Goal: Task Accomplishment & Management: Manage account settings

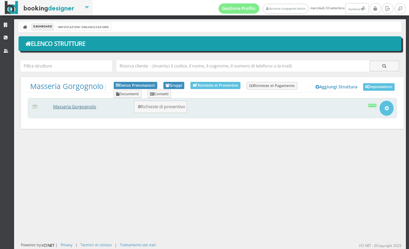
click at [62, 104] on link "Masseria Gorgognolo" at bounding box center [74, 107] width 43 height 6
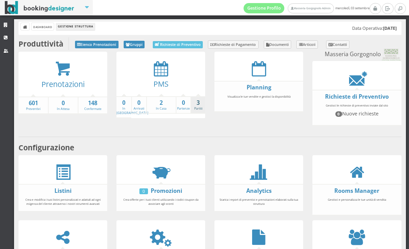
click at [199, 109] on link "3 Partiti" at bounding box center [198, 105] width 14 height 12
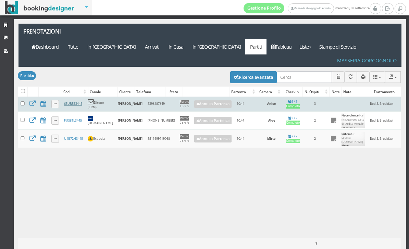
click at [69, 101] on link "65UR5E3445" at bounding box center [73, 103] width 18 height 4
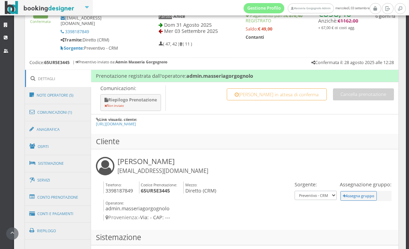
scroll to position [456, 0]
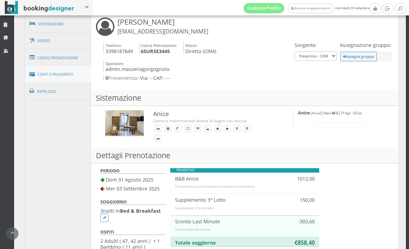
click at [65, 72] on link "Conti e Pagamenti" at bounding box center [58, 74] width 66 height 17
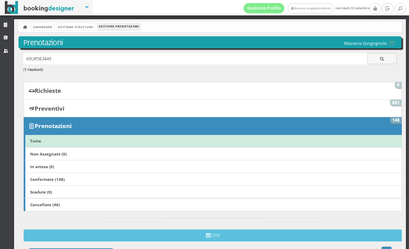
scroll to position [0, 0]
click at [72, 31] on div "Dashboard Gestione Struttura Gestione Prenotazioni" at bounding box center [210, 27] width 383 height 10
click at [69, 25] on link "Gestione Struttura" at bounding box center [75, 26] width 38 height 7
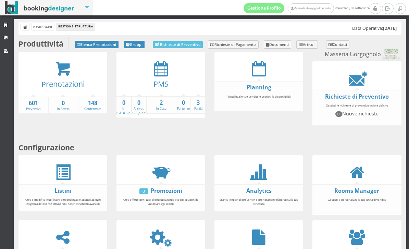
click at [158, 94] on div "PMS" at bounding box center [161, 86] width 89 height 20
click at [162, 105] on strong "2" at bounding box center [161, 103] width 29 height 8
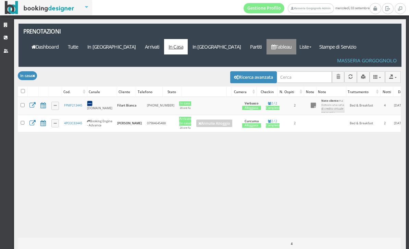
click at [296, 39] on link "Tableau" at bounding box center [282, 46] width 30 height 15
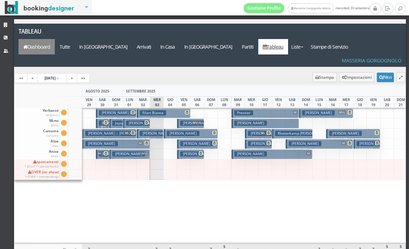
click at [55, 39] on link "Dashboard" at bounding box center [37, 46] width 36 height 15
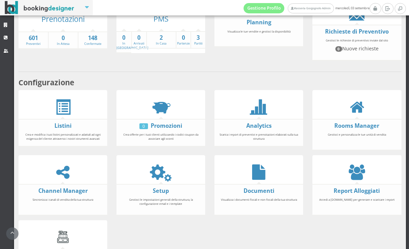
scroll to position [57, 0]
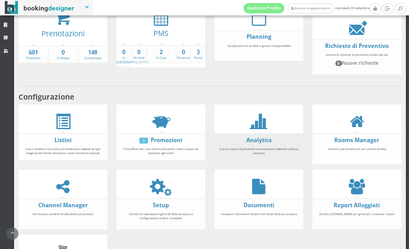
click at [259, 139] on li "Analytics Scarica i report di preventivi e prenotazioni elaborati sulla tua str…" at bounding box center [259, 146] width 89 height 27
click at [259, 144] on link "Analytics" at bounding box center [258, 140] width 25 height 8
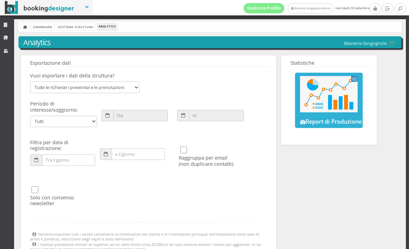
click at [328, 80] on img at bounding box center [329, 94] width 58 height 36
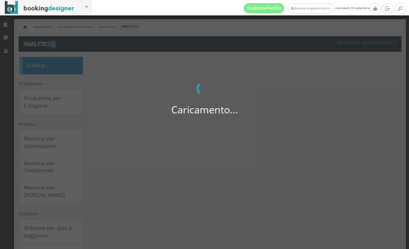
select select
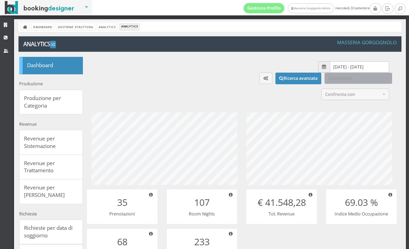
scroll to position [86, 172]
click at [361, 66] on input "19/08/2025 - 18/09/2025" at bounding box center [359, 66] width 59 height 11
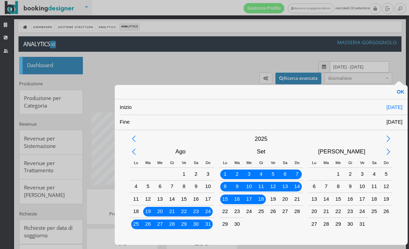
click at [225, 179] on div "1" at bounding box center [225, 174] width 9 height 9
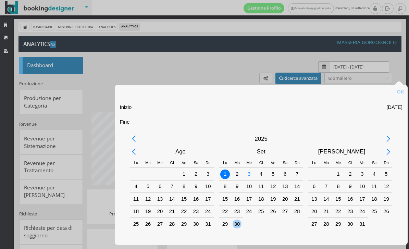
click at [236, 223] on div "30" at bounding box center [237, 224] width 9 height 9
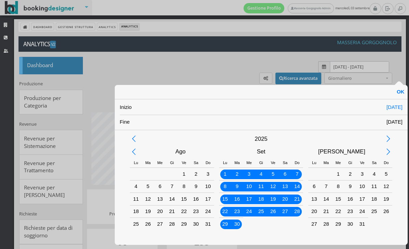
click at [403, 96] on div "OK" at bounding box center [401, 92] width 14 height 14
type input "01/09/2025 - 30/09/2025"
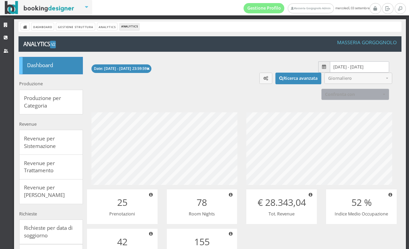
click at [352, 96] on span "Confronta con" at bounding box center [353, 94] width 56 height 5
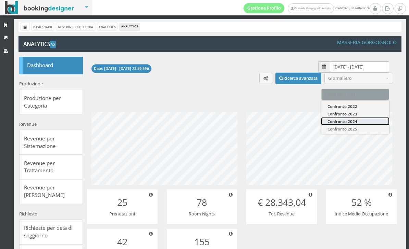
click at [352, 124] on span "Confronto 2024" at bounding box center [343, 121] width 30 height 6
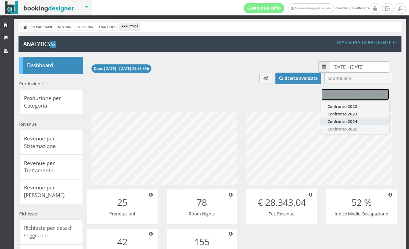
select select "2024"
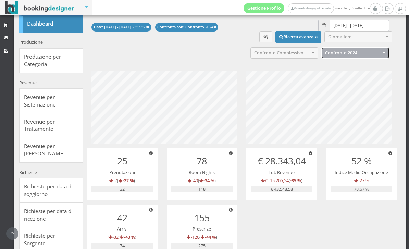
scroll to position [43, 0]
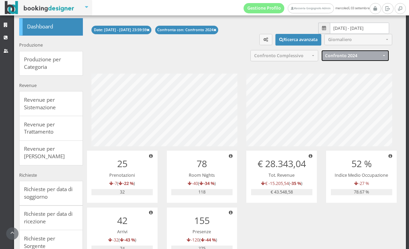
click at [353, 29] on input "01/09/2025 - 30/09/2025" at bounding box center [359, 28] width 59 height 11
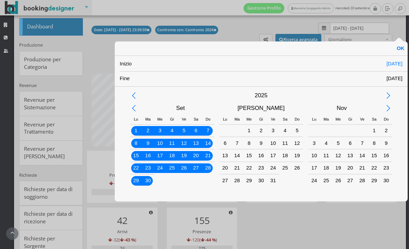
click at [137, 111] on div "Previous Month" at bounding box center [133, 108] width 15 height 15
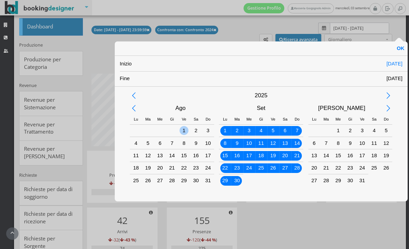
click at [182, 132] on div "1" at bounding box center [184, 130] width 9 height 9
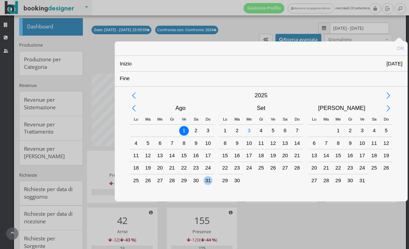
click at [203, 180] on div "31" at bounding box center [208, 180] width 12 height 12
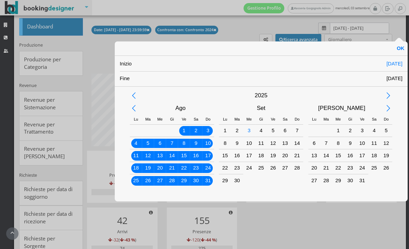
click at [402, 45] on div "OK" at bounding box center [401, 48] width 14 height 14
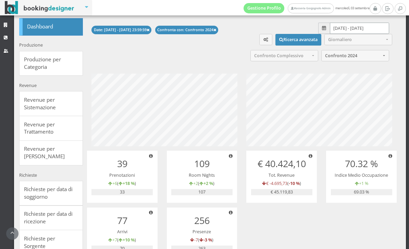
scroll to position [86, 172]
click at [354, 25] on html "Ricerca avanzata Filtra per: Tipologia unità venduta Tutte Select All Deselect …" at bounding box center [204, 124] width 409 height 249
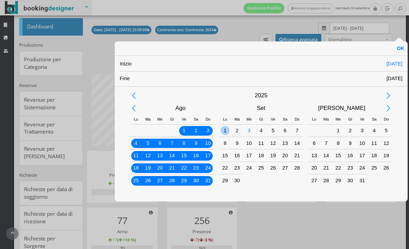
click at [225, 133] on div "1" at bounding box center [225, 130] width 9 height 9
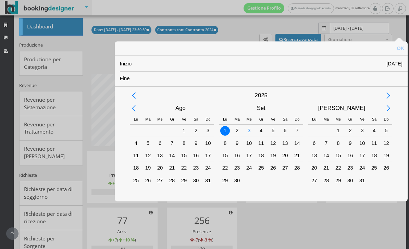
click at [236, 185] on div "30" at bounding box center [237, 180] width 9 height 9
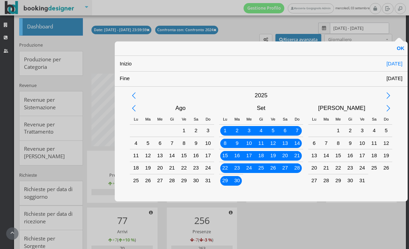
click at [402, 48] on div "OK" at bounding box center [401, 48] width 14 height 14
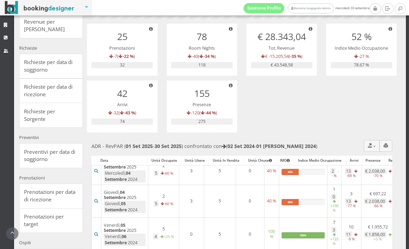
scroll to position [0, 0]
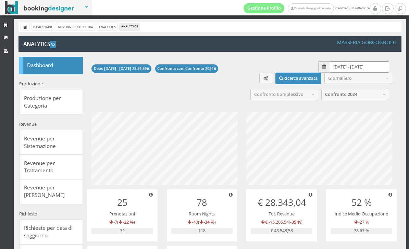
click at [338, 66] on input "01/09/2025 - 30/09/2025" at bounding box center [359, 66] width 59 height 11
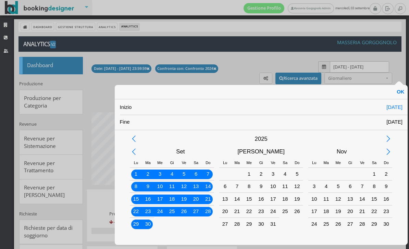
click at [233, 70] on div "Inizio 01/09/2025 Fine 30/09/2025 2025 Set Ott Nov Lu Ma Me Gi Ve Sa Do Lu Ma M…" at bounding box center [204, 124] width 409 height 249
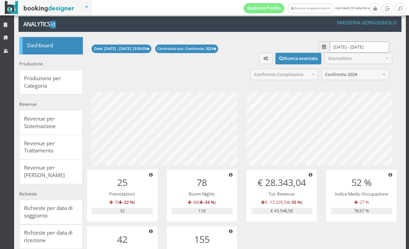
click at [345, 48] on input "01/09/2025 - 30/09/2025" at bounding box center [359, 46] width 59 height 11
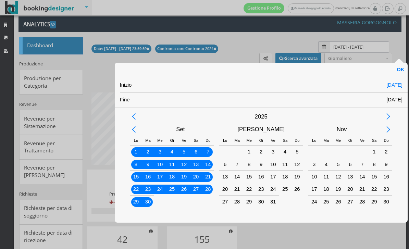
click at [253, 154] on div "1" at bounding box center [249, 151] width 9 height 9
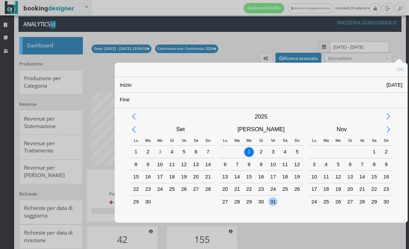
click at [276, 206] on div "31" at bounding box center [273, 201] width 9 height 9
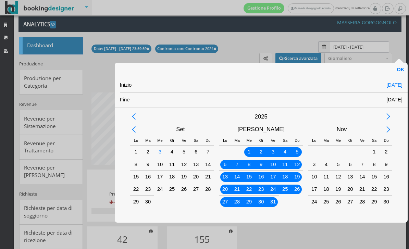
click at [402, 71] on div "OK" at bounding box center [401, 70] width 14 height 14
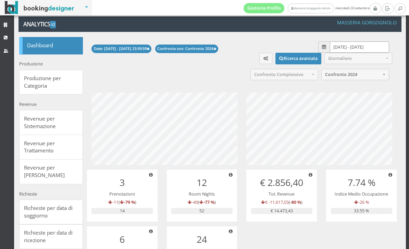
click at [347, 47] on input "01/10/2025 - 31/10/2025" at bounding box center [359, 46] width 59 height 11
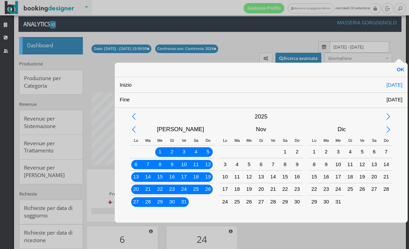
click at [288, 152] on div "1" at bounding box center [285, 151] width 9 height 9
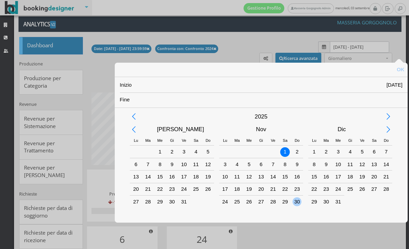
click at [297, 203] on div "30" at bounding box center [297, 201] width 9 height 9
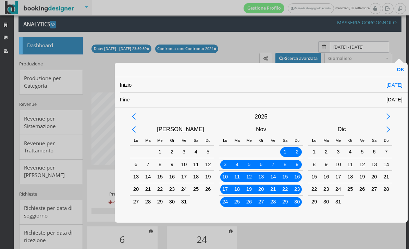
click at [404, 67] on div "OK" at bounding box center [401, 70] width 14 height 14
type input "01/11/2025 - 30/11/2025"
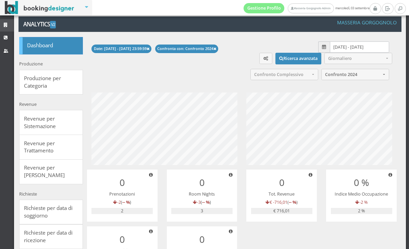
click at [9, 22] on link "Strutture" at bounding box center [7, 25] width 14 height 12
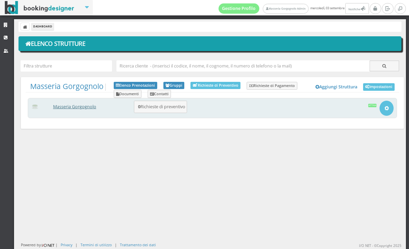
click at [74, 108] on link "Masseria Gorgognolo" at bounding box center [74, 107] width 43 height 6
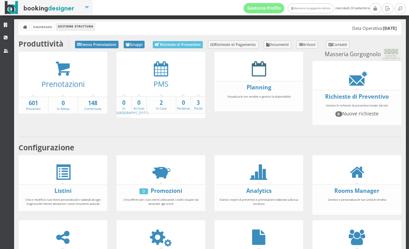
click at [253, 73] on icon at bounding box center [259, 68] width 14 height 15
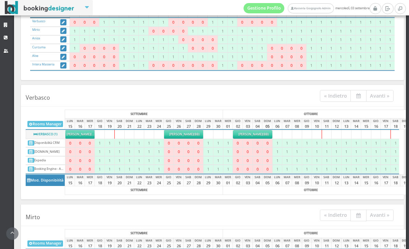
scroll to position [71, 0]
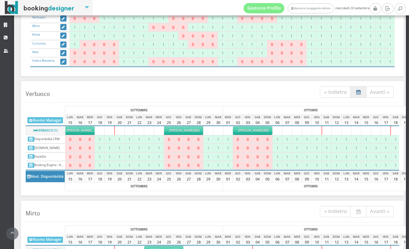
click at [358, 91] on icon "button" at bounding box center [358, 92] width 4 height 5
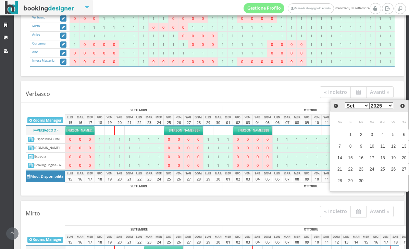
click at [363, 107] on select "Gen Feb Mar Apr Mag Giu Lug Ago Set Ott Nov Dic" at bounding box center [357, 105] width 24 height 7
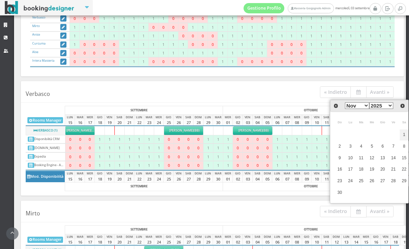
click at [405, 136] on link "1" at bounding box center [404, 135] width 9 height 11
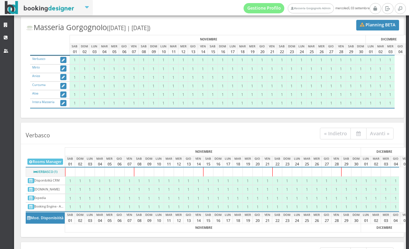
scroll to position [24, 0]
click at [380, 134] on link "Avanti »" at bounding box center [380, 133] width 28 height 11
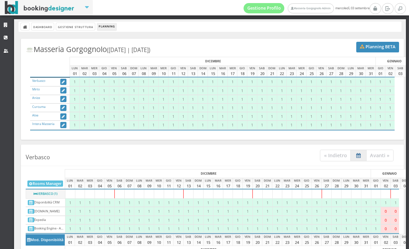
click at [351, 160] on link at bounding box center [359, 156] width 16 height 12
click at [63, 84] on icon "button" at bounding box center [63, 83] width 3 height 4
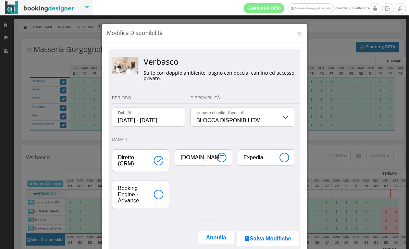
click at [178, 118] on input "01/12/2025 - 01/12/2025" at bounding box center [148, 117] width 72 height 19
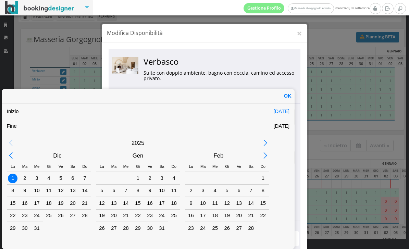
scroll to position [29, 0]
click at [13, 155] on div "Previous Month" at bounding box center [10, 155] width 15 height 15
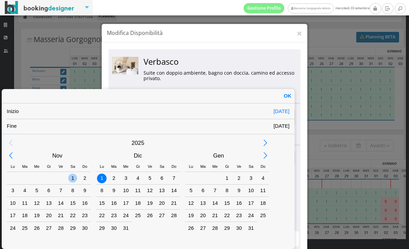
click at [76, 176] on div "1" at bounding box center [72, 178] width 9 height 9
click at [247, 231] on div "31" at bounding box center [251, 228] width 12 height 12
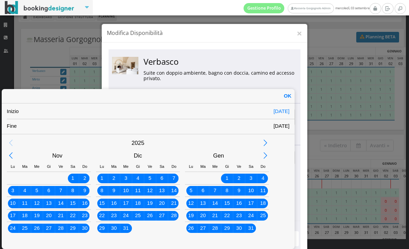
click at [285, 95] on div "OK" at bounding box center [288, 96] width 14 height 14
type input "01/11/2025 - 31/01/2026"
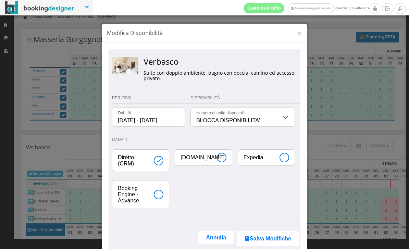
scroll to position [0, 0]
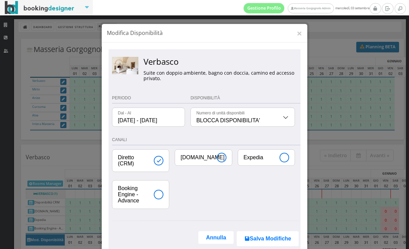
click at [220, 152] on input "Booking.com" at bounding box center [203, 158] width 57 height 16
checkbox input "true"
click at [157, 195] on input "Booking Engine - Advance" at bounding box center [140, 195] width 57 height 28
checkbox input "true"
click at [286, 156] on input "Expedia" at bounding box center [266, 158] width 57 height 16
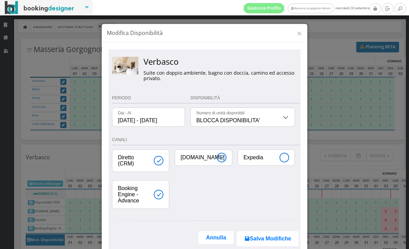
checkbox input "true"
click at [158, 160] on input "Diretto (CRM)" at bounding box center [140, 161] width 57 height 22
checkbox input "false"
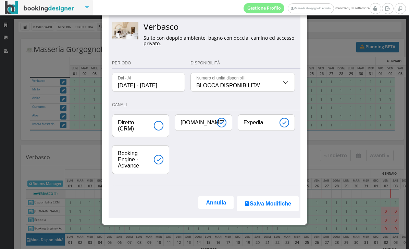
scroll to position [37, 0]
click at [272, 205] on button "Salva Modifiche" at bounding box center [268, 203] width 62 height 15
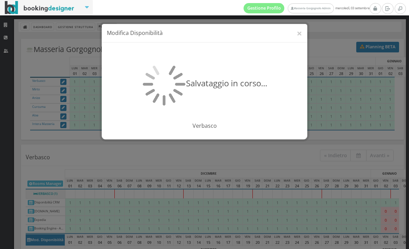
scroll to position [0, 0]
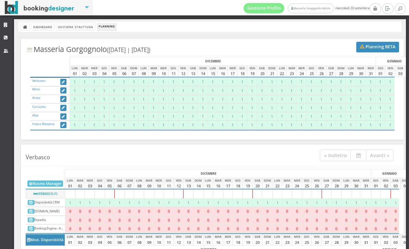
click at [64, 92] on icon "button" at bounding box center [63, 91] width 3 height 4
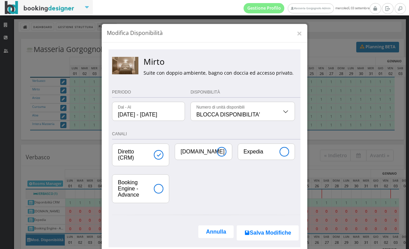
click at [158, 114] on input "01/12/2025 - 01/12/2025" at bounding box center [148, 111] width 72 height 19
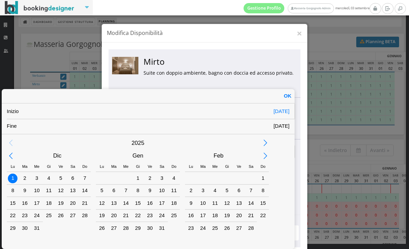
scroll to position [28, 0]
click at [12, 152] on div "Previous Month" at bounding box center [10, 155] width 15 height 15
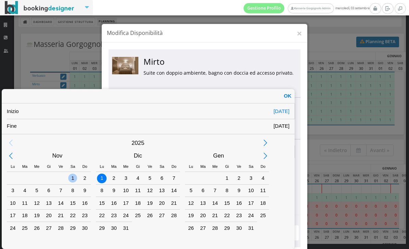
click at [71, 174] on div "1" at bounding box center [72, 178] width 9 height 9
click at [249, 229] on div "31" at bounding box center [251, 228] width 9 height 9
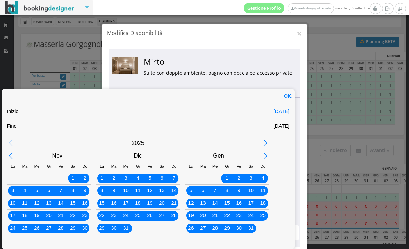
click at [287, 89] on div "OK" at bounding box center [288, 96] width 14 height 14
type input "01/11/2025 - 31/01/2026"
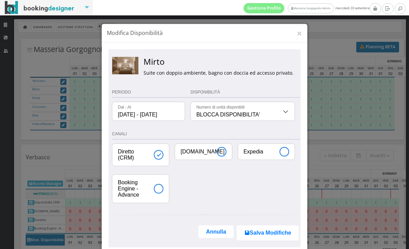
scroll to position [0, 0]
click at [163, 187] on input "Booking Engine - Advance" at bounding box center [140, 189] width 57 height 28
checkbox input "true"
click at [222, 155] on input "[DOMAIN_NAME]" at bounding box center [203, 152] width 57 height 16
checkbox input "true"
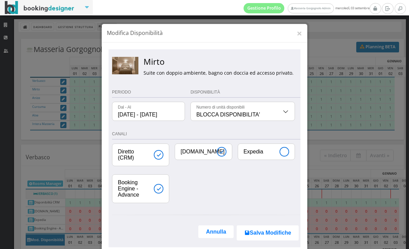
click at [284, 152] on input "Expedia" at bounding box center [266, 152] width 57 height 16
checkbox input "true"
click at [257, 236] on button "Salva Modifiche" at bounding box center [268, 232] width 62 height 15
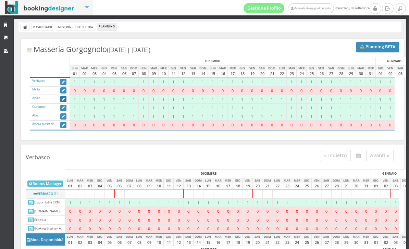
click at [65, 100] on button "button" at bounding box center [63, 99] width 6 height 6
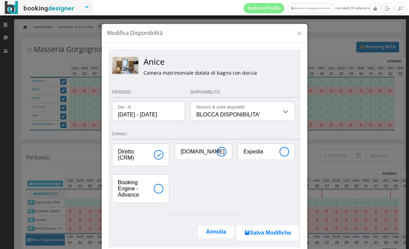
click at [159, 185] on input "Booking Engine - Advance" at bounding box center [140, 189] width 57 height 28
checkbox input "true"
click at [217, 154] on input "[DOMAIN_NAME]" at bounding box center [203, 152] width 57 height 16
checkbox input "true"
click at [273, 150] on input "Expedia" at bounding box center [266, 152] width 57 height 16
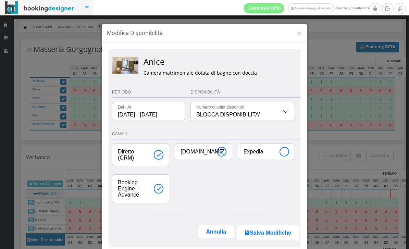
checkbox input "true"
click at [157, 155] on input "Diretto (CRM)" at bounding box center [140, 155] width 57 height 22
checkbox input "false"
click at [154, 115] on input "01/12/2025 - 01/12/2025" at bounding box center [148, 111] width 72 height 19
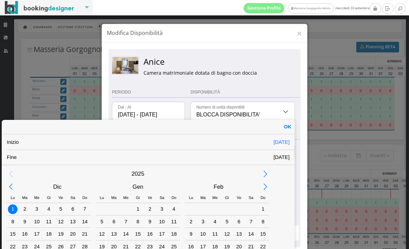
scroll to position [5, 0]
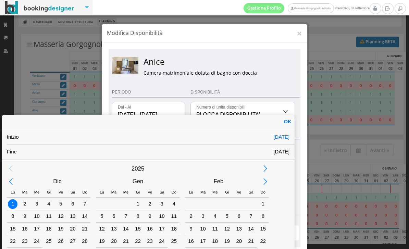
click at [16, 181] on div "Previous Month" at bounding box center [10, 181] width 15 height 15
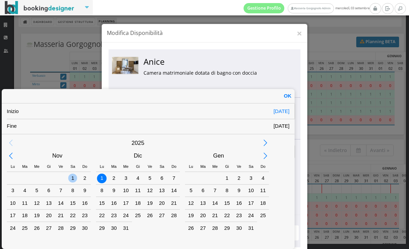
scroll to position [28, 0]
click at [75, 176] on div "1" at bounding box center [72, 178] width 9 height 9
click at [250, 230] on div "31" at bounding box center [251, 228] width 9 height 9
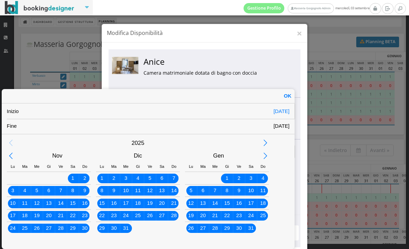
click at [288, 93] on div "OK" at bounding box center [288, 96] width 14 height 14
type input "01/11/2025 - 31/01/2026"
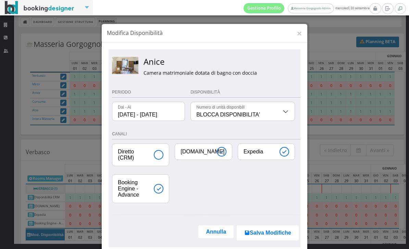
scroll to position [0, 0]
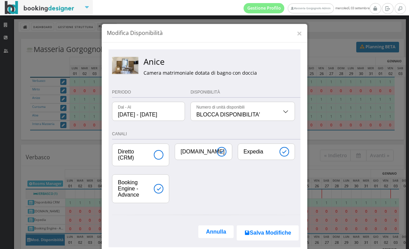
click at [247, 233] on icon "submit" at bounding box center [246, 232] width 5 height 5
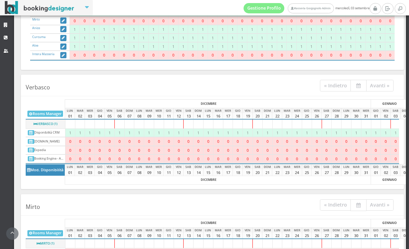
scroll to position [46, 0]
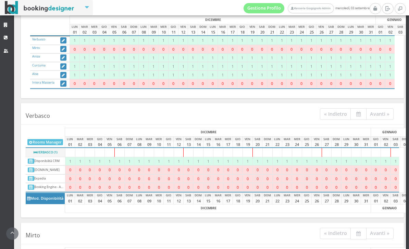
click at [64, 52] on button "button" at bounding box center [63, 49] width 6 height 6
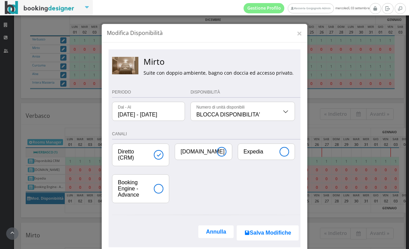
click at [174, 115] on input "01/12/2025 - 01/12/2025" at bounding box center [148, 111] width 72 height 19
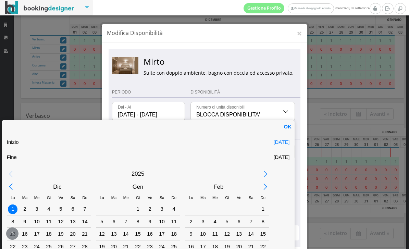
scroll to position [5, 0]
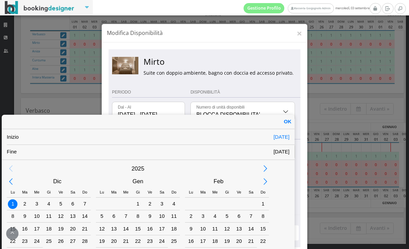
click at [9, 181] on div "Previous Month" at bounding box center [10, 181] width 15 height 15
click at [75, 203] on div "1" at bounding box center [72, 203] width 9 height 9
click at [266, 179] on div "Next Month" at bounding box center [265, 181] width 15 height 15
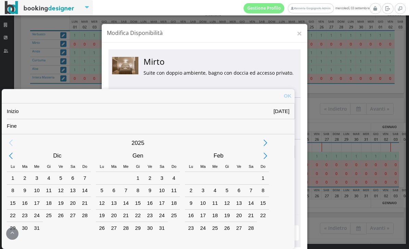
scroll to position [28, 0]
click at [163, 227] on div "31" at bounding box center [162, 228] width 9 height 9
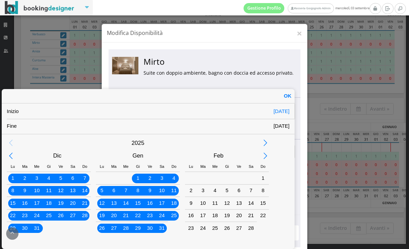
click at [286, 97] on div "OK" at bounding box center [288, 96] width 14 height 14
type input "01/11/2025 - 31/01/2026"
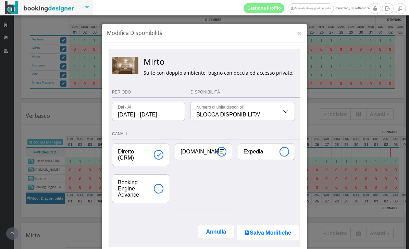
scroll to position [0, 0]
select select "1"
type input "1 disponibile"
click at [247, 235] on icon "submit" at bounding box center [246, 232] width 5 height 5
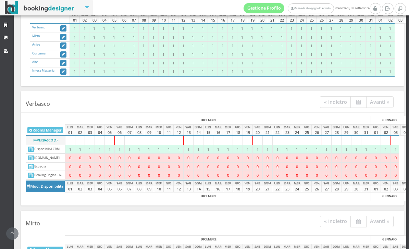
scroll to position [59, 0]
click at [65, 53] on icon "button" at bounding box center [63, 55] width 3 height 4
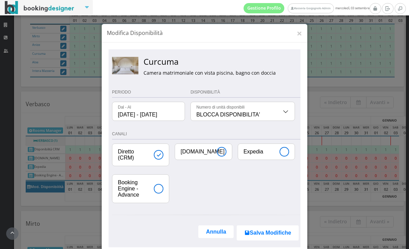
click at [163, 107] on input "01/12/2025 - 01/12/2025" at bounding box center [148, 111] width 72 height 19
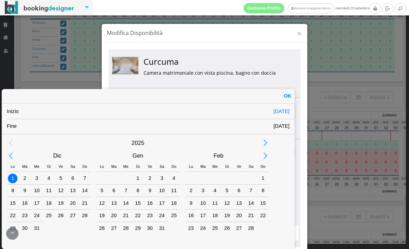
scroll to position [28, 0]
click at [16, 154] on div "Previous Month" at bounding box center [10, 155] width 15 height 15
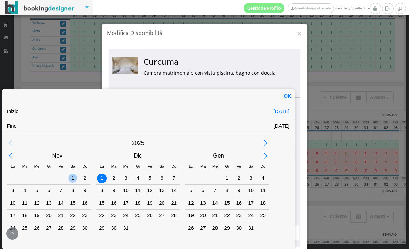
click at [76, 178] on div "1" at bounding box center [72, 178] width 9 height 9
click at [254, 224] on div "31" at bounding box center [251, 228] width 9 height 9
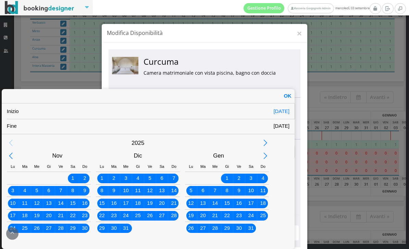
click at [285, 94] on div "OK" at bounding box center [288, 96] width 14 height 14
type input "01/11/2025 - 31/01/2026"
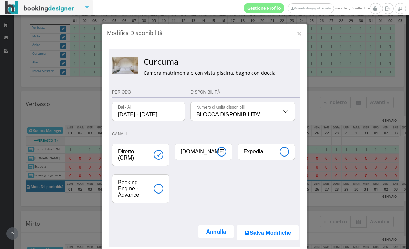
scroll to position [0, 0]
click at [216, 155] on input "Booking.com" at bounding box center [203, 152] width 57 height 16
checkbox input "true"
click at [276, 150] on input "Expedia" at bounding box center [266, 152] width 57 height 16
checkbox input "true"
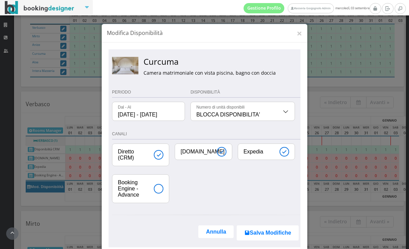
click at [147, 195] on input "Booking Engine - Advance" at bounding box center [140, 189] width 57 height 28
checkbox input "true"
click at [156, 160] on input "Diretto (CRM)" at bounding box center [140, 155] width 57 height 22
checkbox input "false"
click at [257, 234] on button "Salva Modifiche" at bounding box center [268, 232] width 62 height 15
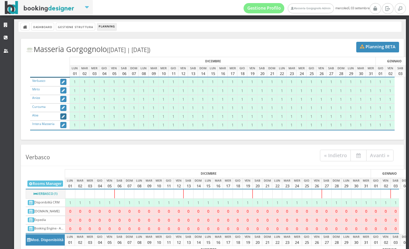
click at [65, 119] on button "button" at bounding box center [63, 116] width 6 height 6
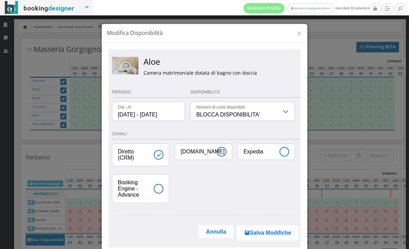
click at [172, 115] on input "01/12/2025 - 01/12/2025" at bounding box center [148, 111] width 72 height 19
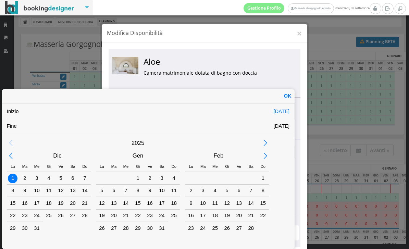
scroll to position [28, 0]
click at [12, 156] on div "Previous Month" at bounding box center [10, 155] width 15 height 15
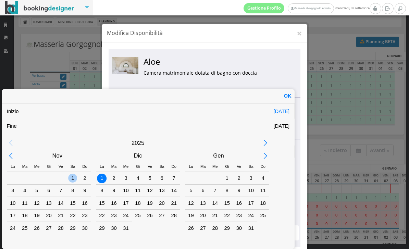
click at [73, 175] on div "1" at bounding box center [72, 178] width 9 height 9
click at [265, 152] on div "Next Month" at bounding box center [265, 155] width 15 height 15
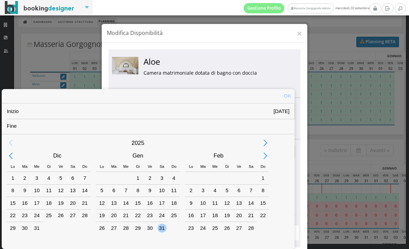
click at [166, 228] on div "31" at bounding box center [162, 228] width 9 height 9
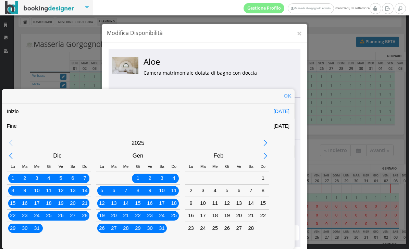
click at [294, 90] on div "OK" at bounding box center [288, 96] width 14 height 14
type input "01/11/2025 - 31/01/2026"
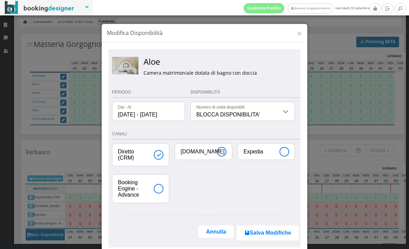
scroll to position [0, 0]
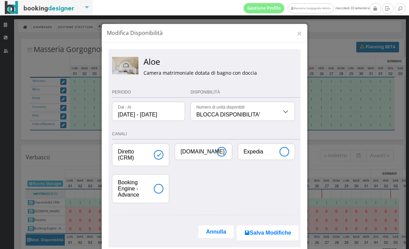
click at [239, 153] on input "Expedia" at bounding box center [266, 152] width 57 height 16
checkbox input "true"
click at [224, 152] on input "Booking.com" at bounding box center [203, 152] width 57 height 16
checkbox input "true"
click at [161, 192] on input "Booking Engine - Advance" at bounding box center [140, 189] width 57 height 28
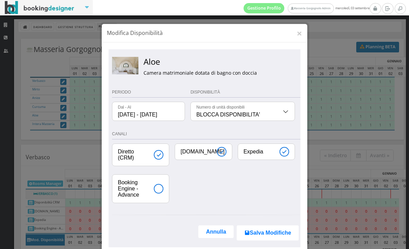
checkbox input "true"
click at [161, 147] on input "Diretto (CRM)" at bounding box center [140, 155] width 57 height 22
checkbox input "false"
click at [290, 237] on button "Salva Modifiche" at bounding box center [268, 232] width 62 height 15
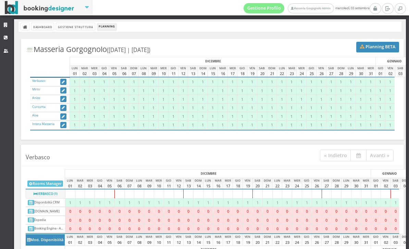
click at [85, 30] on div "Dashboard Gestione Struttura Planning" at bounding box center [210, 27] width 383 height 10
click at [85, 26] on link "Gestione Struttura" at bounding box center [75, 26] width 38 height 7
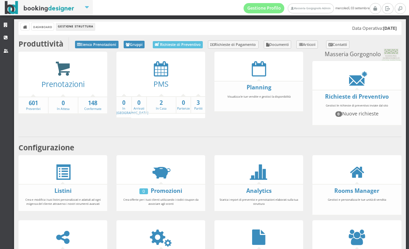
click at [57, 72] on icon at bounding box center [62, 69] width 15 height 16
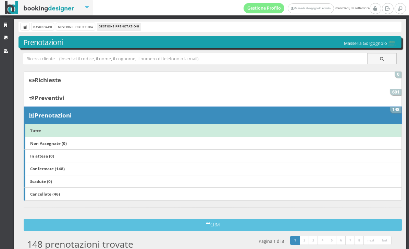
scroll to position [-1, 0]
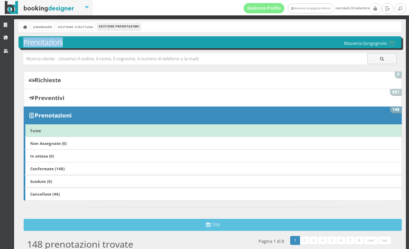
click at [89, 31] on div "Dashboard Gestione Struttura Gestione Prenotazioni" at bounding box center [210, 27] width 383 height 10
click at [89, 27] on link "Gestione Struttura" at bounding box center [75, 26] width 38 height 7
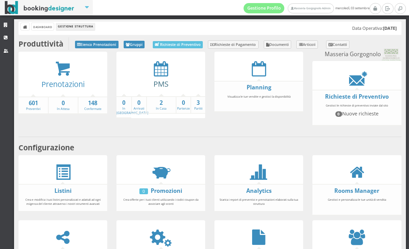
click at [166, 79] on link "PMS" at bounding box center [161, 84] width 15 height 10
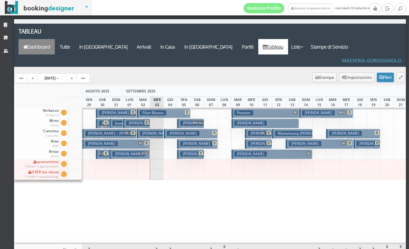
click at [55, 39] on link "Dashboard" at bounding box center [37, 46] width 36 height 15
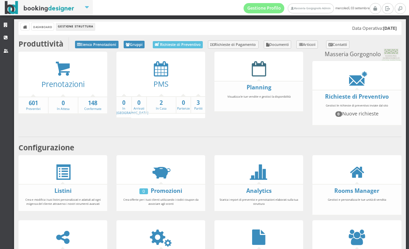
click at [257, 69] on icon at bounding box center [259, 68] width 14 height 15
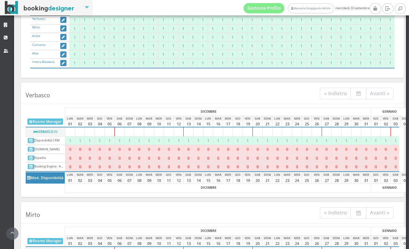
scroll to position [87, 0]
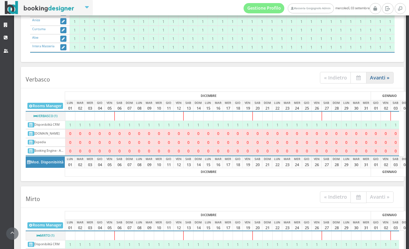
click at [375, 80] on link "Avanti »" at bounding box center [380, 77] width 28 height 11
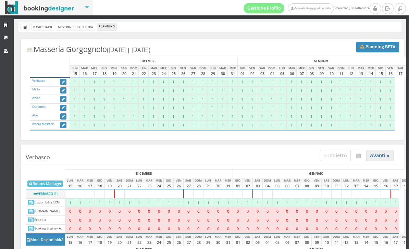
click at [377, 152] on link "Avanti »" at bounding box center [380, 155] width 28 height 11
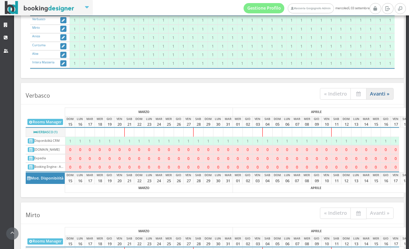
click at [375, 94] on link "Avanti »" at bounding box center [380, 93] width 28 height 11
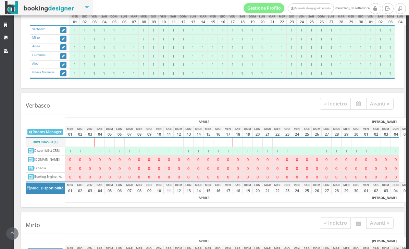
scroll to position [58, 0]
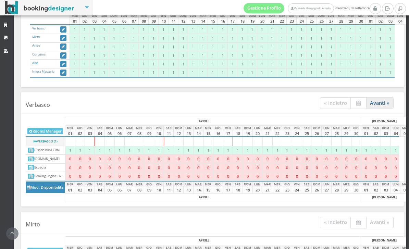
click at [377, 107] on link "Avanti »" at bounding box center [380, 102] width 28 height 11
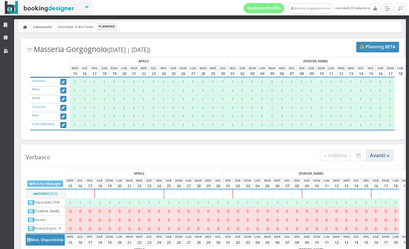
click at [381, 155] on link "Avanti »" at bounding box center [380, 155] width 28 height 11
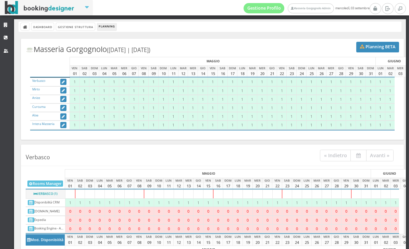
click at [63, 82] on icon "button" at bounding box center [63, 83] width 3 height 4
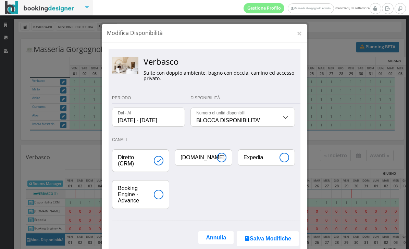
click at [140, 119] on input "[DATE] - [DATE]" at bounding box center [148, 117] width 72 height 19
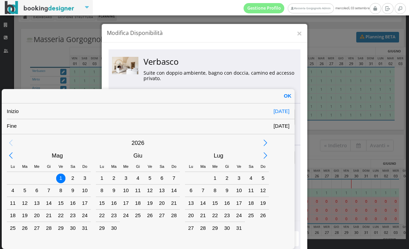
scroll to position [29, 0]
click at [12, 154] on div "Previous Month" at bounding box center [10, 155] width 15 height 15
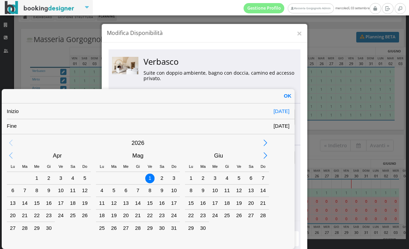
click at [10, 154] on div "Previous Month" at bounding box center [10, 155] width 15 height 15
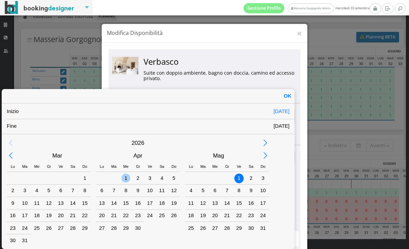
click at [129, 176] on div "1" at bounding box center [125, 178] width 9 height 9
click at [268, 156] on div "Next Month" at bounding box center [265, 155] width 15 height 15
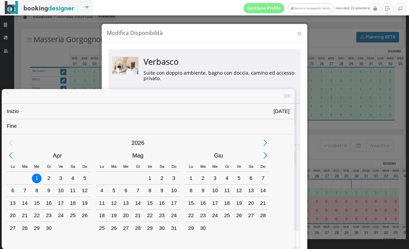
click at [268, 156] on div "Next Month" at bounding box center [265, 155] width 15 height 15
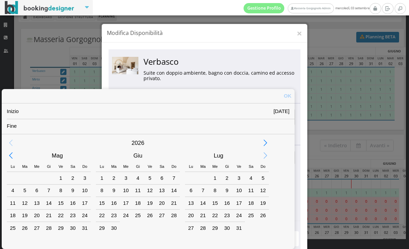
click at [268, 156] on div "Next Month" at bounding box center [265, 155] width 15 height 15
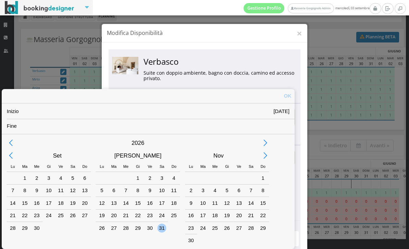
click at [162, 227] on div "31" at bounding box center [161, 228] width 9 height 9
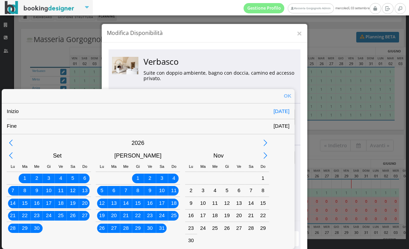
click at [289, 93] on div "OK" at bounding box center [288, 96] width 14 height 14
type input "01/04/2026 - 31/10/2026"
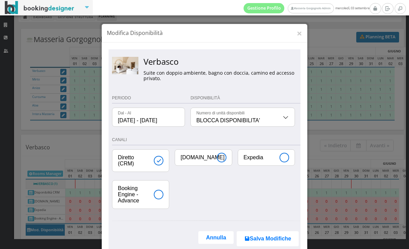
scroll to position [0, 0]
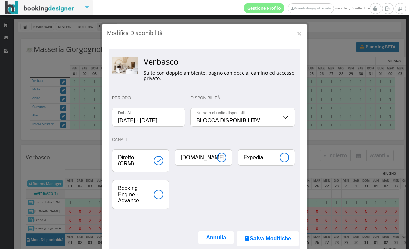
select select "1"
type input "1 disponibile"
click at [221, 157] on input "Booking.com" at bounding box center [203, 158] width 57 height 16
checkbox input "true"
click at [149, 209] on input "Booking Engine - Advance" at bounding box center [140, 195] width 57 height 28
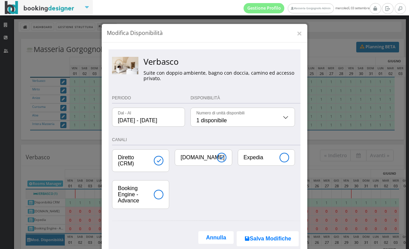
checkbox input "true"
click at [282, 155] on input "Expedia" at bounding box center [266, 158] width 57 height 16
checkbox input "true"
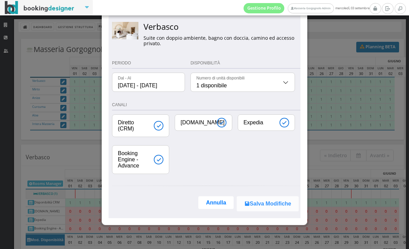
scroll to position [37, 0]
click at [259, 204] on button "Salva Modifiche" at bounding box center [268, 203] width 62 height 15
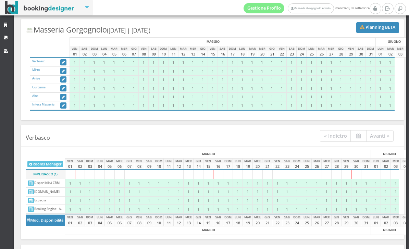
scroll to position [22, 0]
click at [356, 135] on icon "button" at bounding box center [358, 136] width 4 height 5
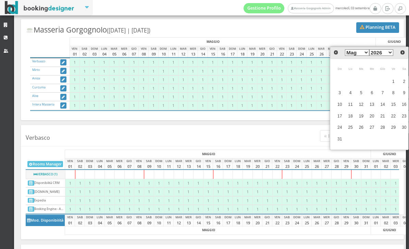
click at [266, 128] on div "Verbasco « Indietro Avanti » MAGGIO GIUGNO Rooms Manager VEN 01 SAB 02 DOM 03 L…" at bounding box center [212, 182] width 383 height 115
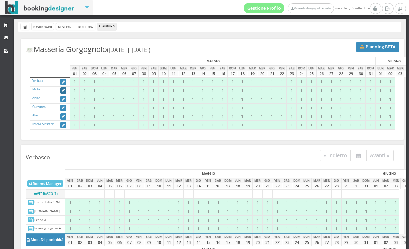
click at [64, 92] on icon "button" at bounding box center [63, 91] width 3 height 4
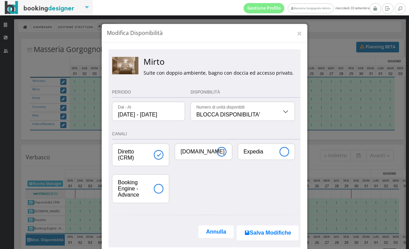
click at [169, 115] on input "[DATE] - [DATE]" at bounding box center [148, 111] width 72 height 19
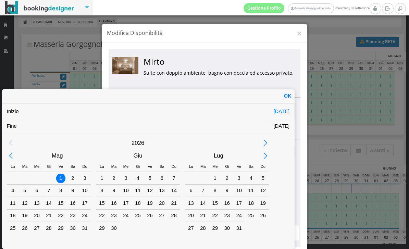
scroll to position [28, 0]
click at [13, 155] on div "Previous Month" at bounding box center [10, 155] width 15 height 15
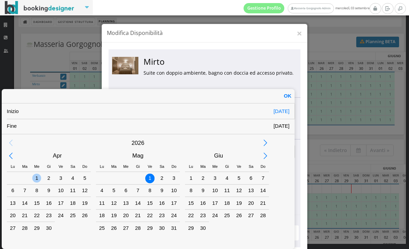
click at [41, 178] on div "1" at bounding box center [37, 178] width 12 height 12
click at [265, 156] on div "Next Month" at bounding box center [265, 155] width 15 height 15
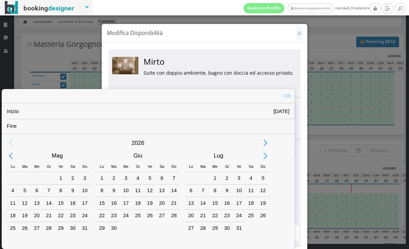
click at [265, 156] on div "Next Month" at bounding box center [265, 155] width 15 height 15
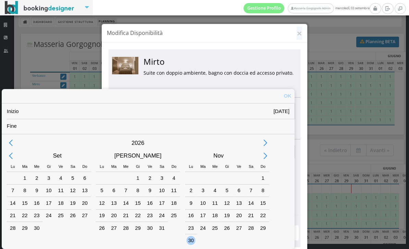
click at [190, 238] on div "30" at bounding box center [190, 240] width 9 height 9
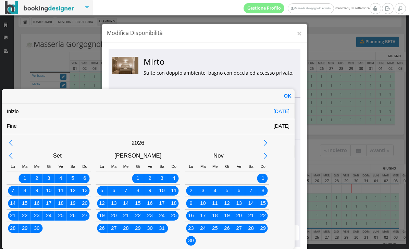
click at [276, 123] on div "30/11/2026" at bounding box center [281, 126] width 16 height 7
click at [164, 226] on div "31" at bounding box center [161, 228] width 9 height 9
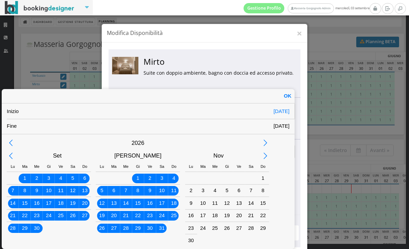
click at [289, 93] on div "OK" at bounding box center [288, 96] width 14 height 14
type input "01/04/2026 - 31/10/2026"
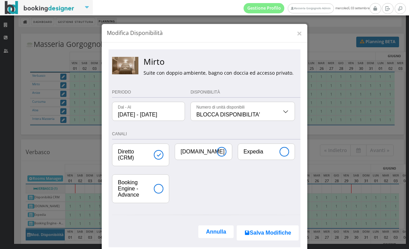
scroll to position [0, 0]
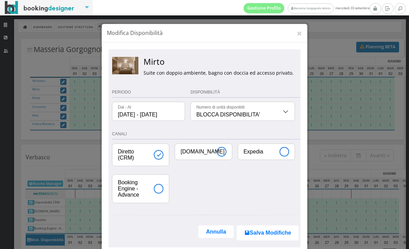
select select "1"
type input "1 disponibile"
click at [223, 149] on input "Booking.com" at bounding box center [203, 152] width 57 height 16
checkbox input "true"
click at [284, 150] on input "Expedia" at bounding box center [266, 152] width 57 height 16
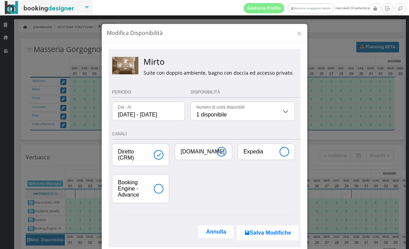
checkbox input "true"
click at [161, 189] on input "Booking Engine - Advance" at bounding box center [140, 189] width 57 height 28
checkbox input "true"
click at [160, 157] on input "Diretto (CRM)" at bounding box center [140, 155] width 57 height 22
checkbox input "false"
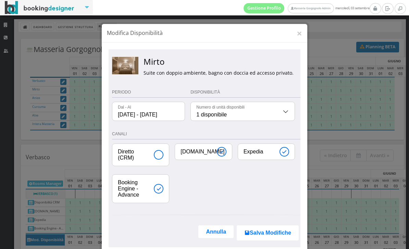
click at [269, 233] on button "Salva Modifiche" at bounding box center [268, 232] width 62 height 15
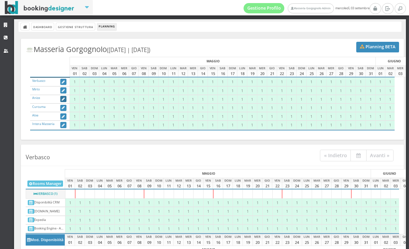
click at [63, 101] on icon "button" at bounding box center [63, 100] width 3 height 4
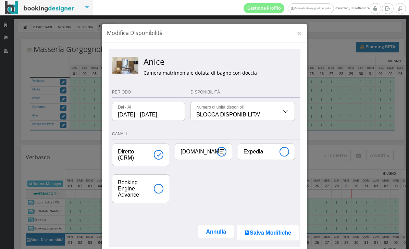
click at [158, 119] on input "01/05/2026 - 01/05/2026" at bounding box center [148, 111] width 72 height 19
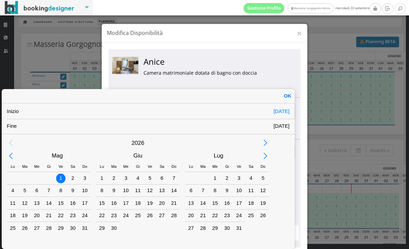
scroll to position [28, 0]
click at [11, 156] on div "Previous Month" at bounding box center [10, 155] width 15 height 15
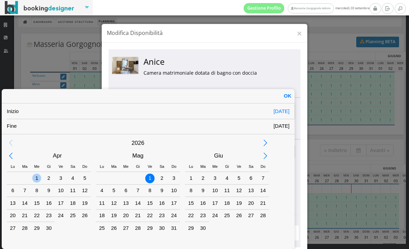
click at [39, 175] on div "1" at bounding box center [36, 178] width 9 height 9
click at [267, 154] on div "Next Month" at bounding box center [265, 155] width 15 height 15
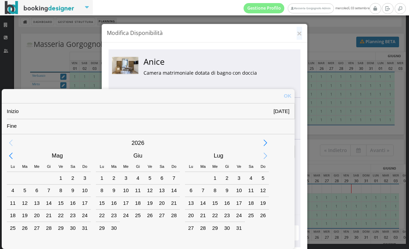
click at [267, 154] on div "Next Month" at bounding box center [265, 155] width 15 height 15
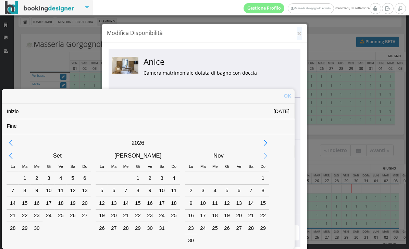
click at [267, 154] on div "Next Month" at bounding box center [265, 155] width 15 height 15
click at [163, 226] on div "31" at bounding box center [161, 228] width 9 height 9
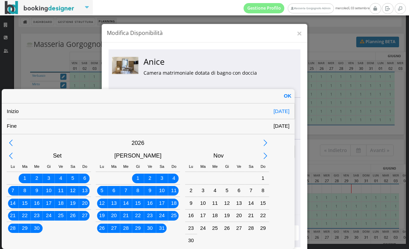
click at [286, 93] on div "OK" at bounding box center [288, 96] width 14 height 14
type input "01/04/2026 - 31/10/2026"
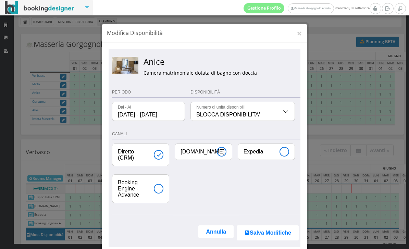
scroll to position [0, 0]
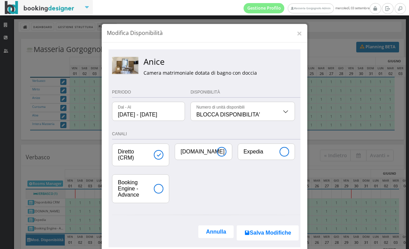
click at [228, 146] on input "Booking.com" at bounding box center [203, 152] width 57 height 16
checkbox input "true"
click at [266, 147] on input "Expedia" at bounding box center [266, 152] width 57 height 16
checkbox input "true"
click at [165, 184] on input "Booking Engine - Advance" at bounding box center [140, 189] width 57 height 28
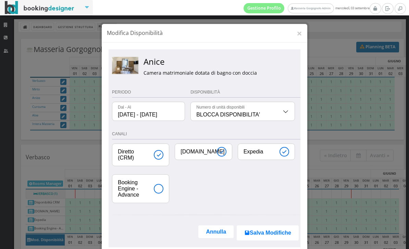
checkbox input "true"
select select "1"
type input "1 disponibile"
click at [264, 232] on button "Salva Modifiche" at bounding box center [268, 232] width 62 height 15
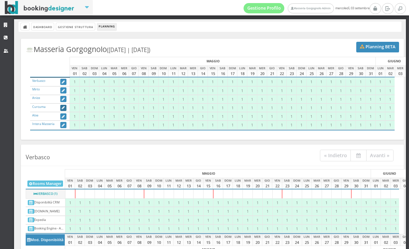
click at [63, 107] on icon "button" at bounding box center [63, 108] width 3 height 4
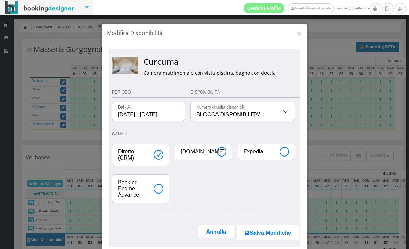
click at [167, 111] on input "01/05/2026 - 01/05/2026" at bounding box center [148, 111] width 72 height 19
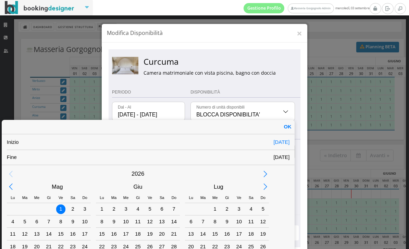
scroll to position [5, 0]
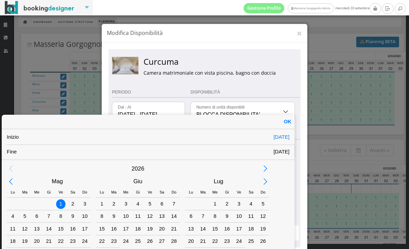
click at [12, 185] on div "Previous Month" at bounding box center [10, 181] width 15 height 15
click at [12, 182] on div "Previous Month" at bounding box center [10, 181] width 15 height 15
click at [126, 200] on div "1" at bounding box center [125, 203] width 9 height 9
click at [265, 184] on div "Next Month" at bounding box center [265, 181] width 15 height 15
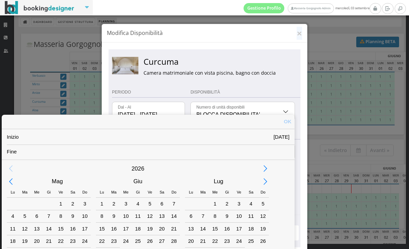
click at [265, 184] on div "Next Month" at bounding box center [265, 181] width 15 height 15
click at [265, 183] on div "Next Month" at bounding box center [265, 181] width 15 height 15
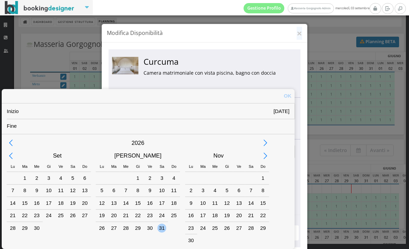
scroll to position [28, 0]
click at [163, 226] on div "31" at bounding box center [161, 228] width 9 height 9
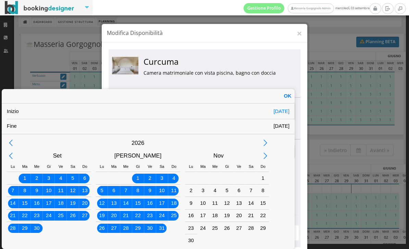
click at [288, 94] on div "OK" at bounding box center [288, 96] width 14 height 14
type input "01/04/2026 - 31/10/2026"
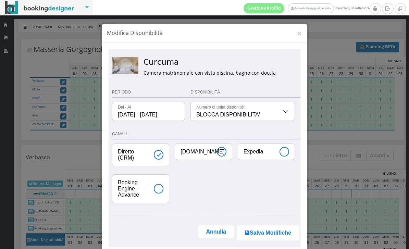
scroll to position [0, 0]
select select "1"
type input "1 disponibile"
click at [226, 152] on input "Booking.com" at bounding box center [203, 152] width 57 height 16
checkbox input "true"
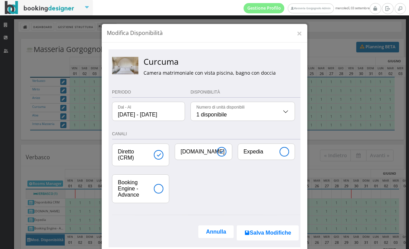
drag, startPoint x: 271, startPoint y: 152, endPoint x: 264, endPoint y: 152, distance: 7.5
click at [271, 152] on input "Expedia" at bounding box center [266, 152] width 57 height 16
checkbox input "true"
click at [161, 185] on input "Booking Engine - Advance" at bounding box center [140, 189] width 57 height 28
checkbox input "true"
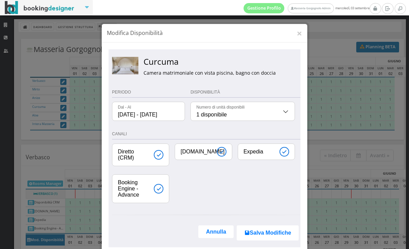
click at [160, 161] on input "Diretto (CRM)" at bounding box center [140, 155] width 57 height 22
checkbox input "false"
click at [276, 234] on button "Salva Modifiche" at bounding box center [268, 232] width 62 height 15
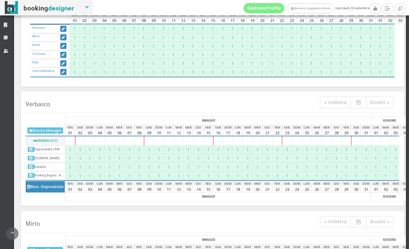
scroll to position [22, 0]
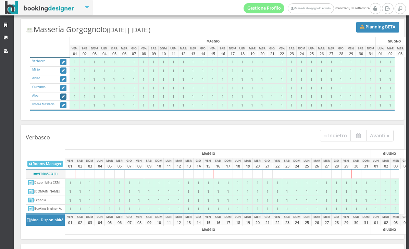
click at [65, 98] on icon "button" at bounding box center [63, 97] width 3 height 4
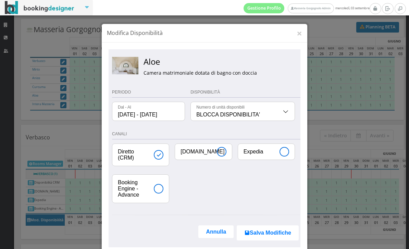
click at [162, 117] on input "01/05/2026 - 01/05/2026" at bounding box center [148, 111] width 72 height 19
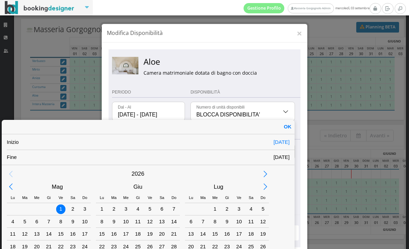
scroll to position [5, 0]
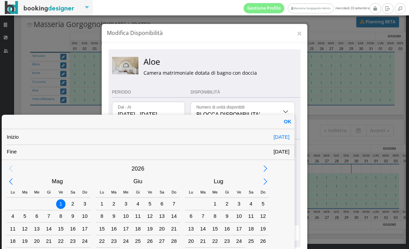
click at [10, 183] on div "Previous Month" at bounding box center [10, 181] width 15 height 15
click at [38, 200] on div "1" at bounding box center [36, 203] width 9 height 9
click at [269, 183] on div "Next Month" at bounding box center [265, 181] width 15 height 15
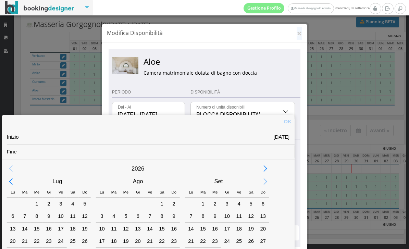
click at [269, 183] on div "Next Month" at bounding box center [265, 181] width 15 height 15
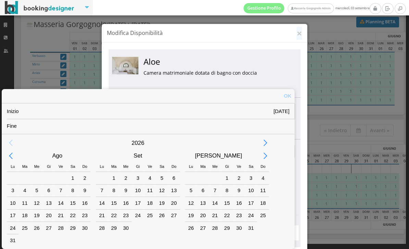
scroll to position [28, 0]
click at [266, 157] on div "Next Month" at bounding box center [265, 155] width 15 height 15
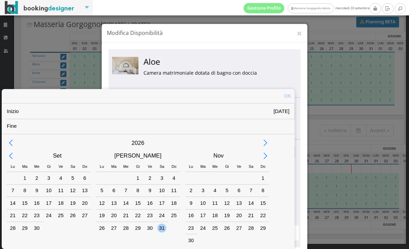
click at [163, 228] on div "31" at bounding box center [161, 228] width 9 height 9
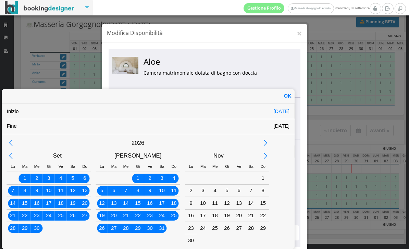
click at [284, 94] on div "OK" at bounding box center [288, 96] width 14 height 14
type input "01/04/2026 - 31/10/2026"
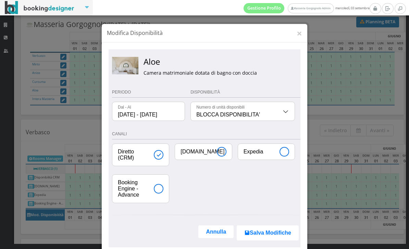
scroll to position [0, 0]
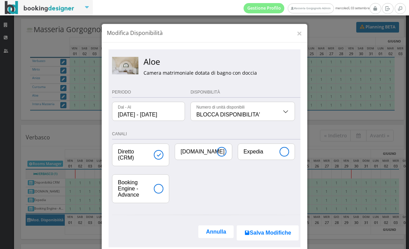
click at [224, 157] on input "Booking.com" at bounding box center [203, 152] width 57 height 16
checkbox input "true"
click at [275, 153] on input "Expedia" at bounding box center [266, 152] width 57 height 16
checkbox input "true"
click at [166, 187] on input "Booking Engine - Advance" at bounding box center [140, 189] width 57 height 28
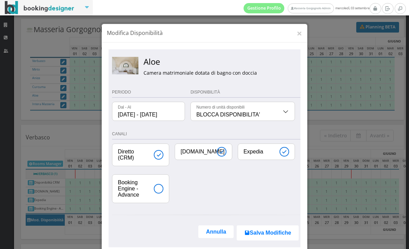
checkbox input "true"
select select "1"
type input "1 disponibile"
click at [264, 237] on button "Salva Modifiche" at bounding box center [268, 232] width 62 height 15
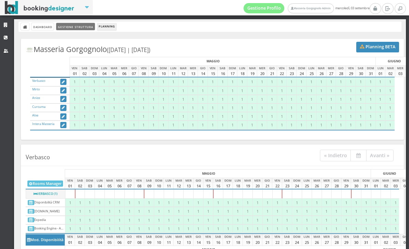
click at [79, 26] on link "Gestione Struttura" at bounding box center [75, 26] width 38 height 7
